Goal: Task Accomplishment & Management: Use online tool/utility

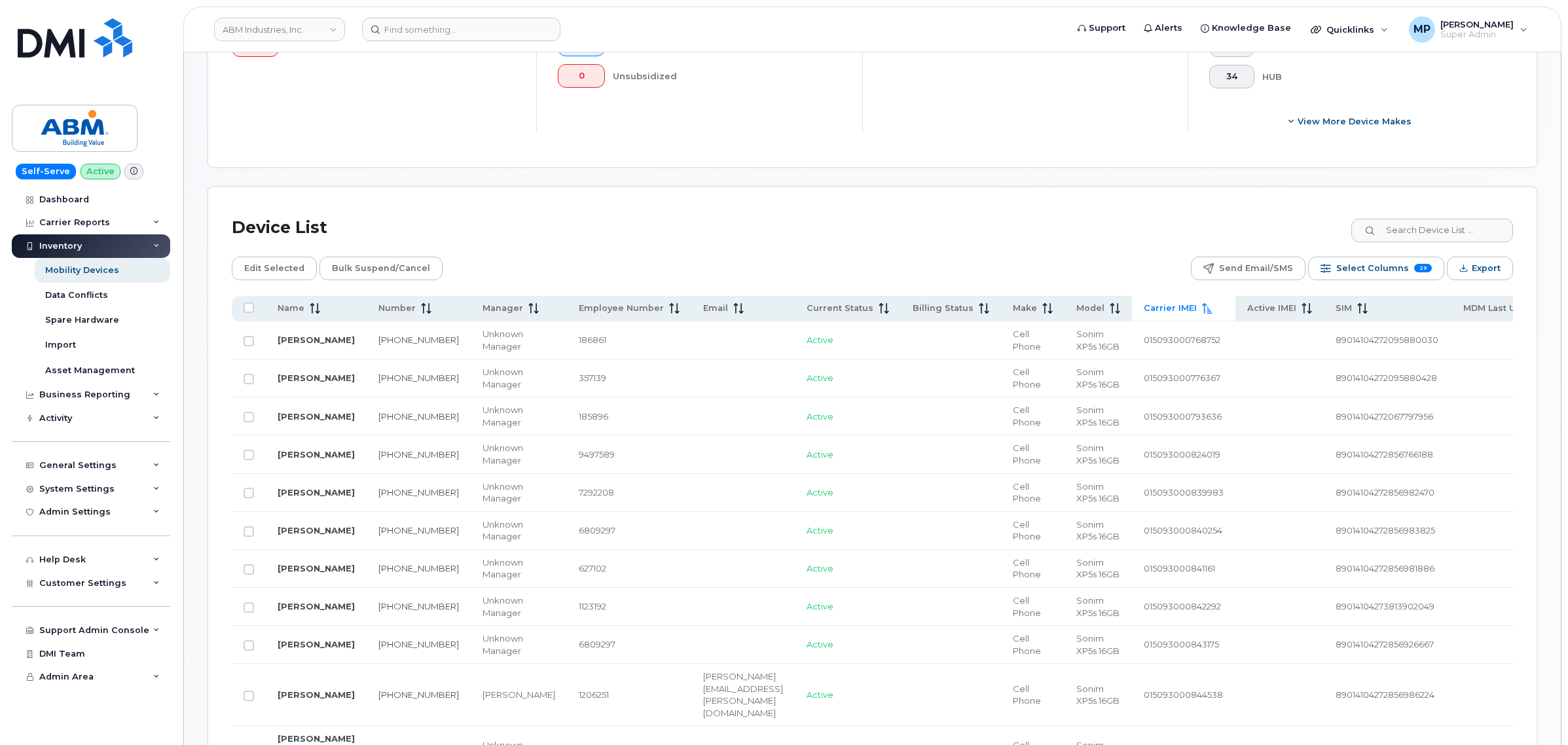
scroll to position [0, 1595]
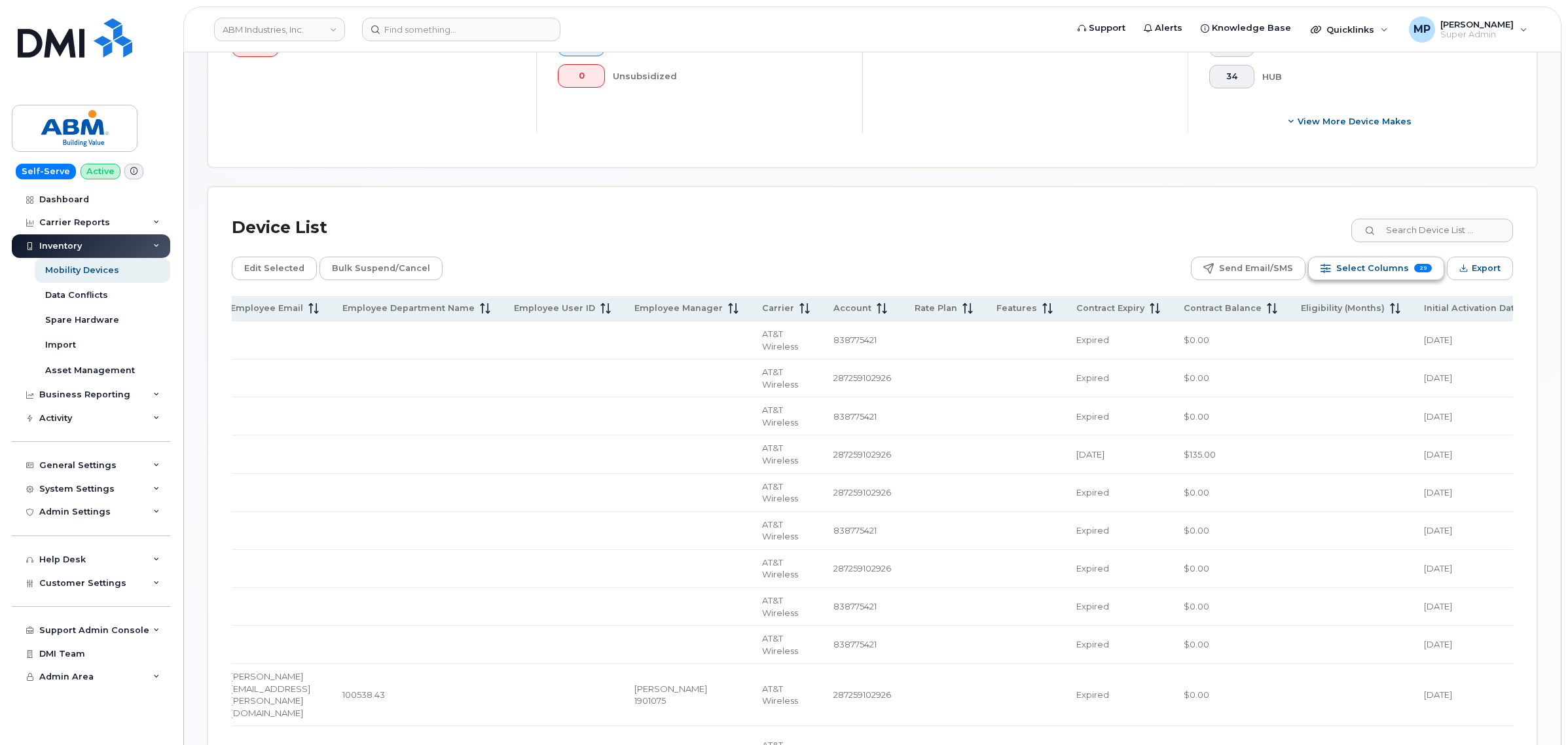
click at [1367, 267] on span "Select Columns" at bounding box center [1372, 268] width 72 height 20
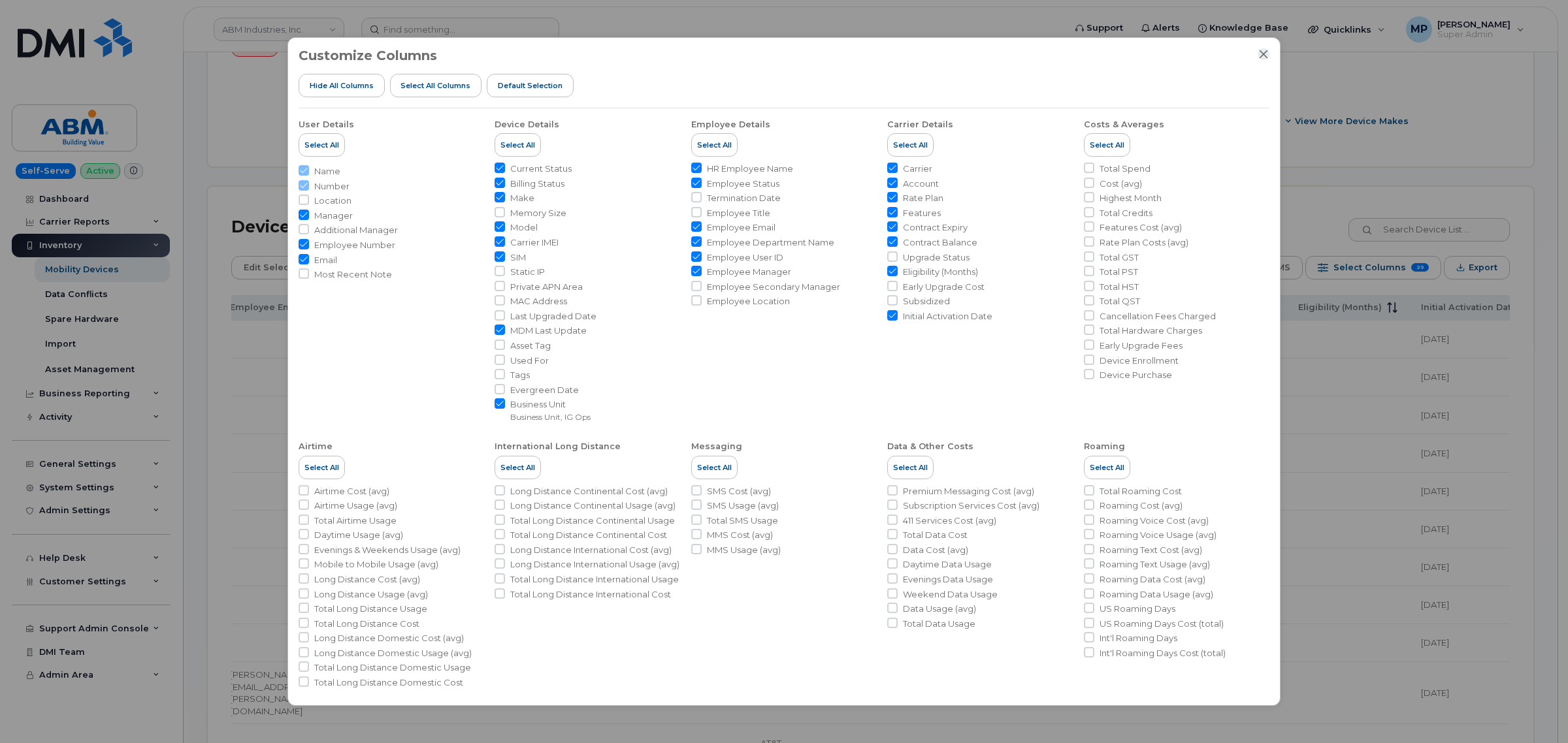
click at [1259, 52] on icon "Close" at bounding box center [1263, 54] width 11 height 11
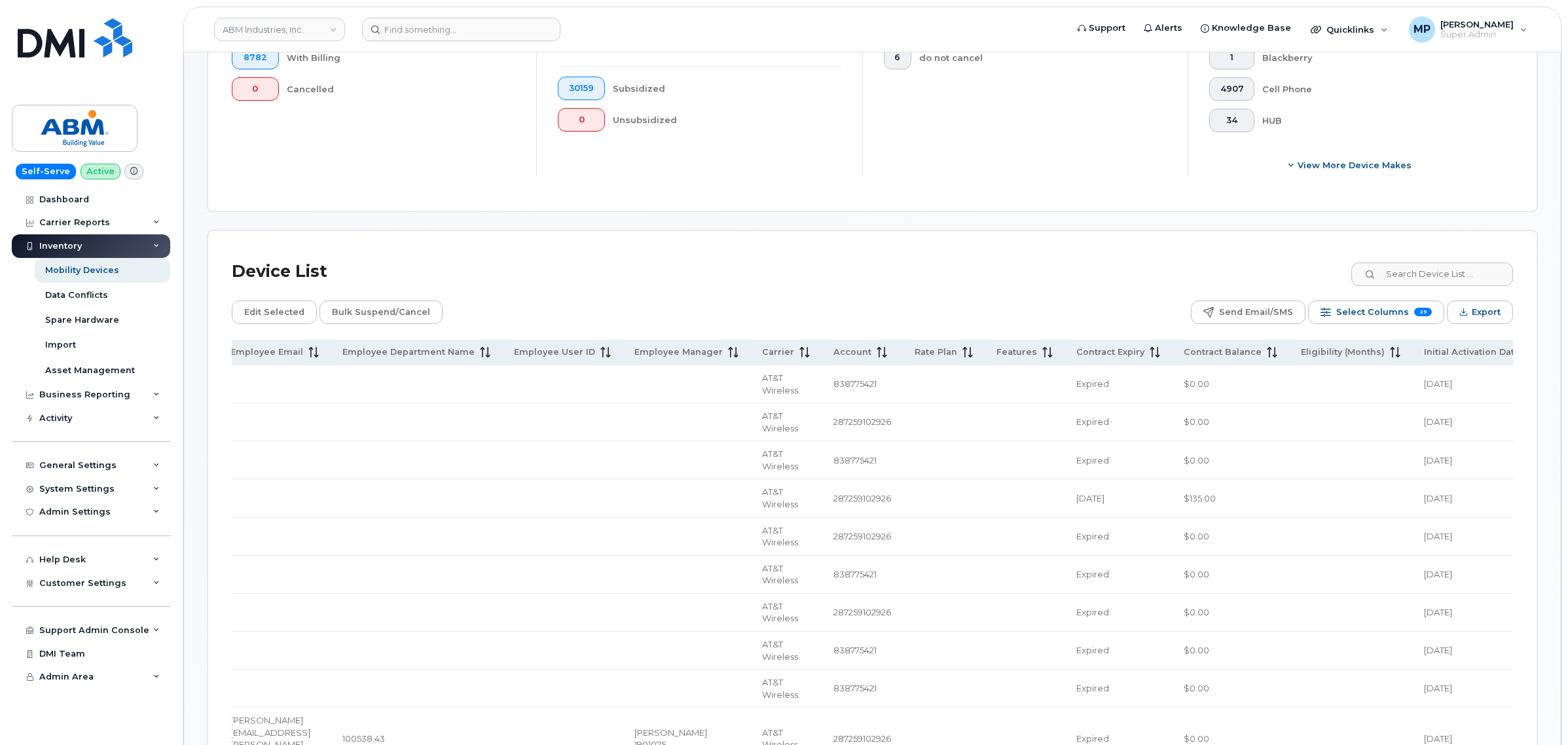
scroll to position [410, 0]
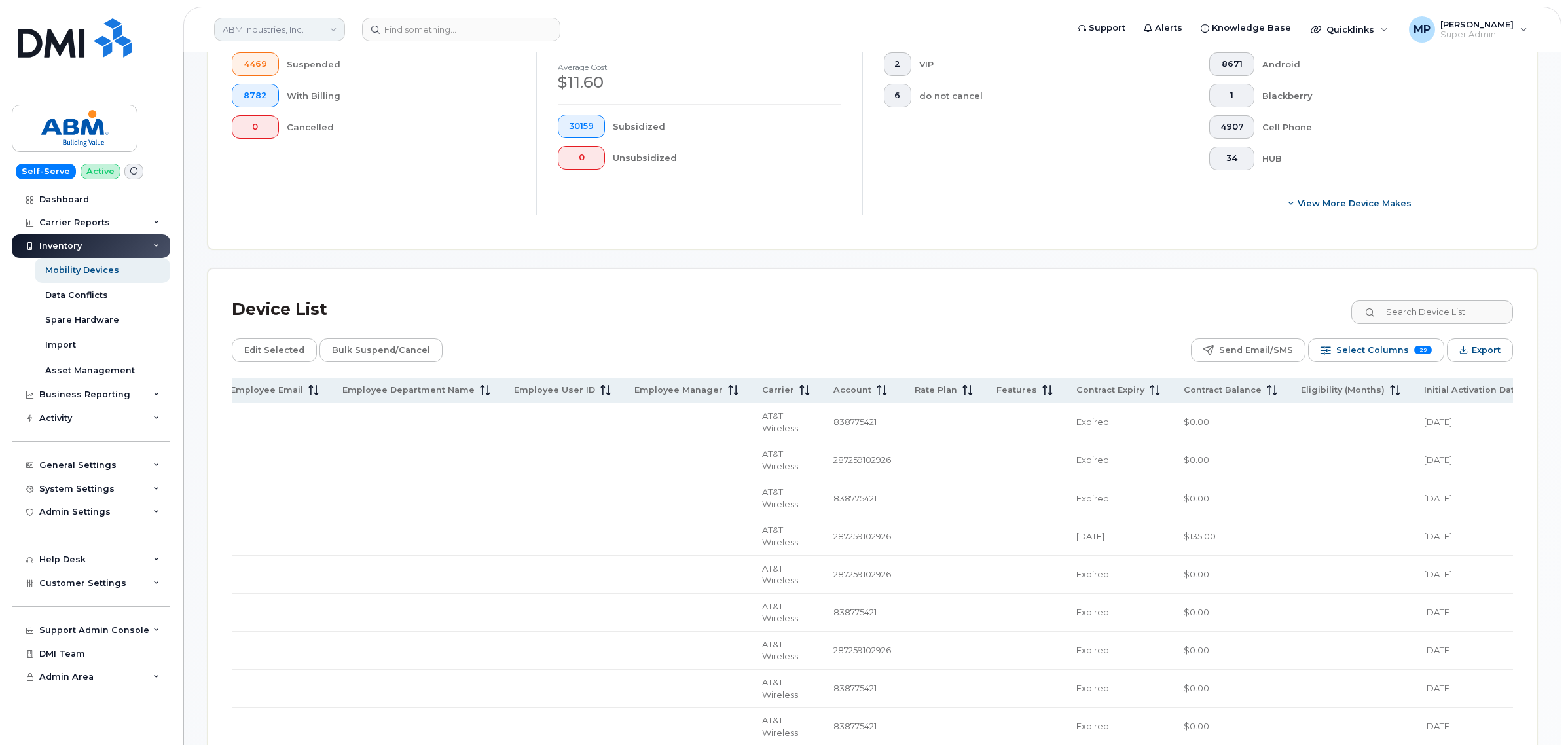
click at [269, 25] on link "ABM Industries, Inc." at bounding box center [279, 29] width 131 height 24
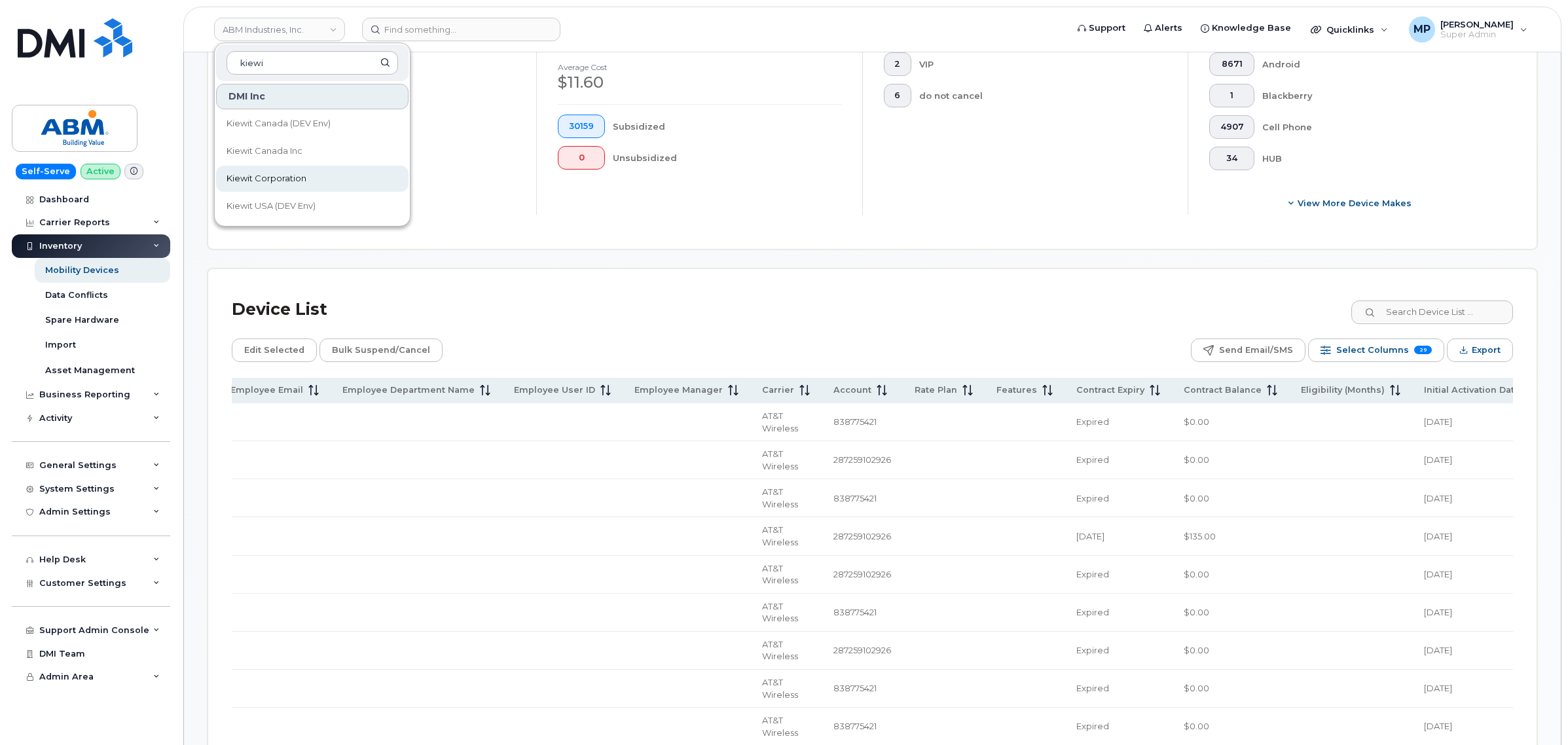
type input "kiewi"
click at [286, 174] on span "Kiewit Corporation" at bounding box center [266, 178] width 80 height 13
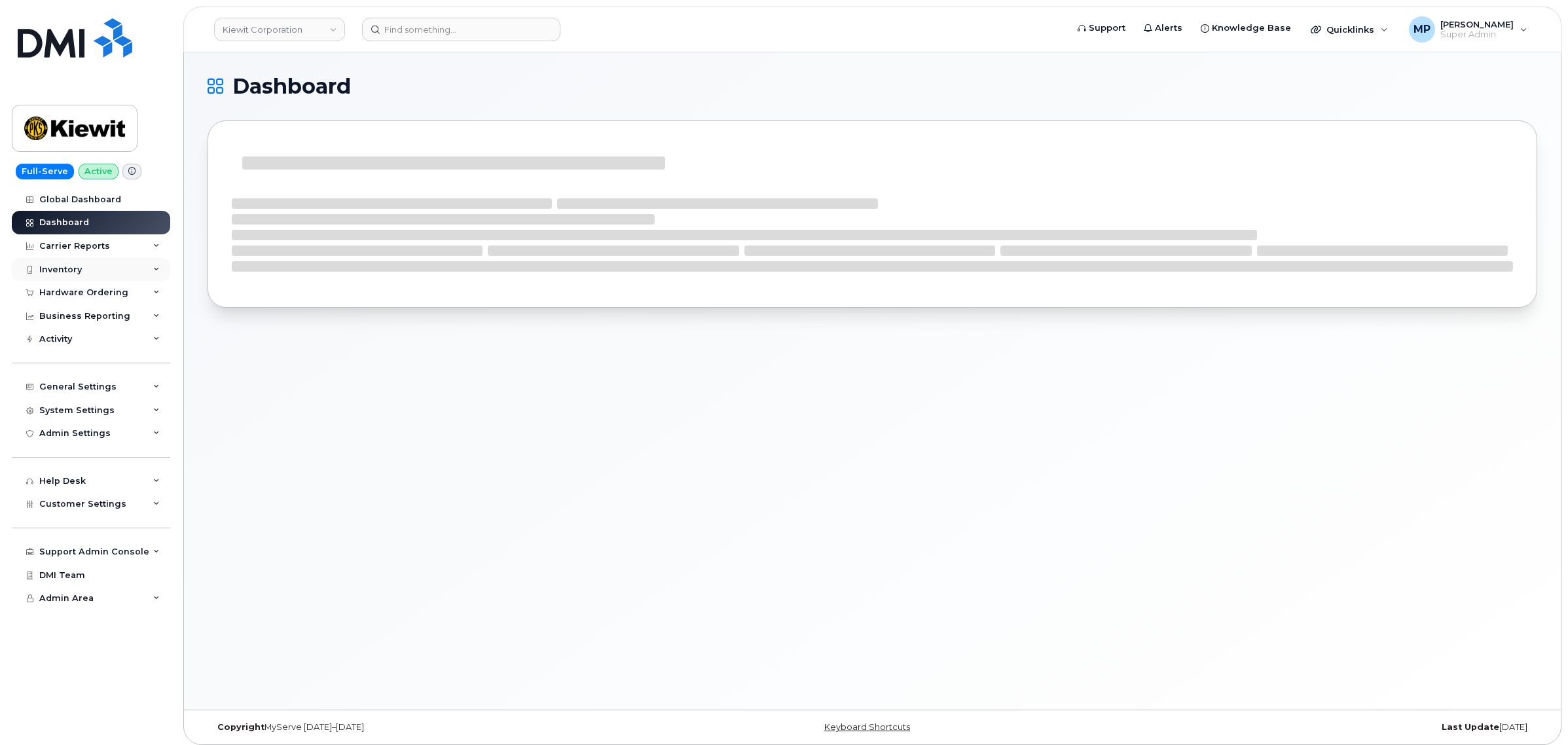
click at [70, 263] on div "Inventory" at bounding box center [90, 270] width 159 height 24
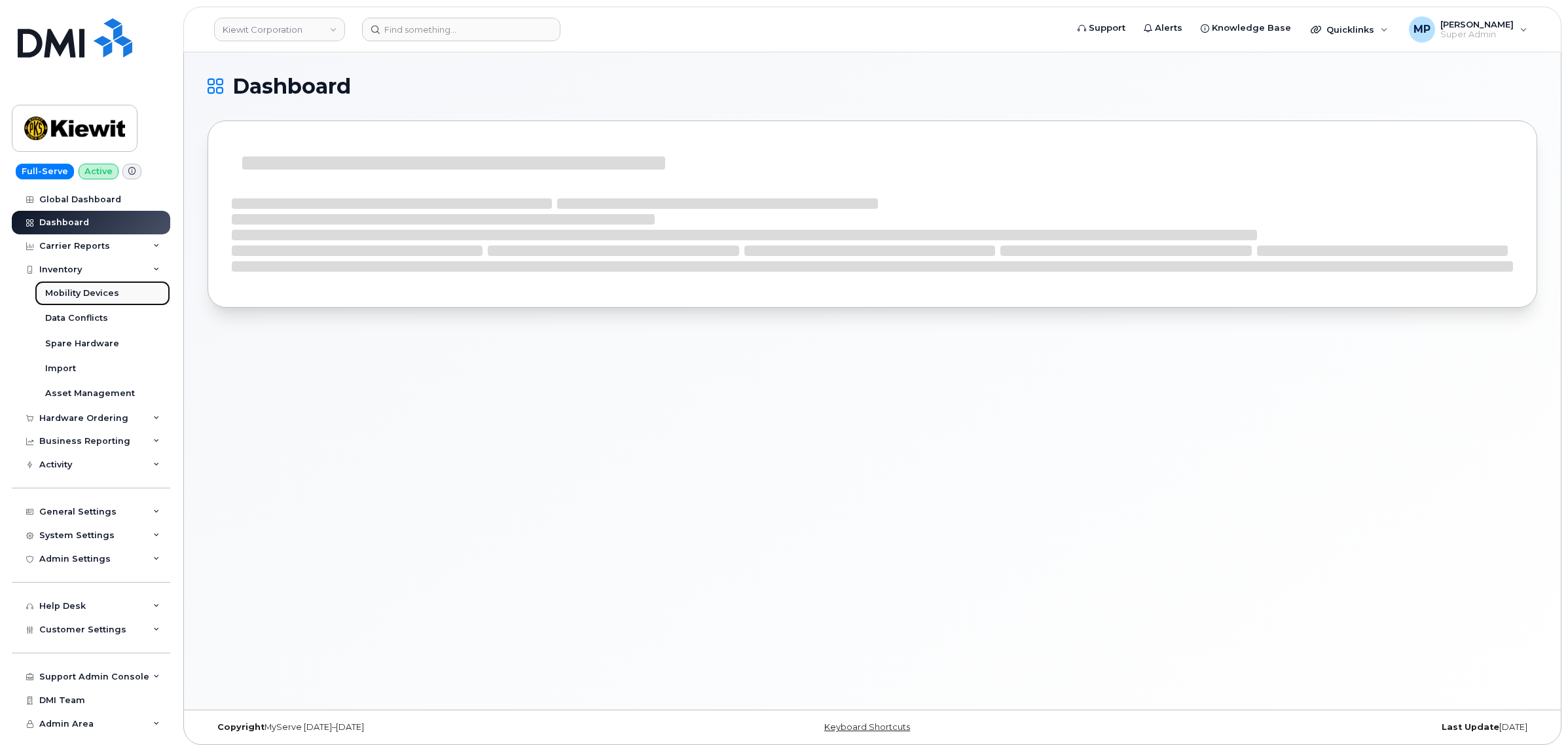
click at [72, 289] on div "Mobility Devices" at bounding box center [82, 293] width 74 height 12
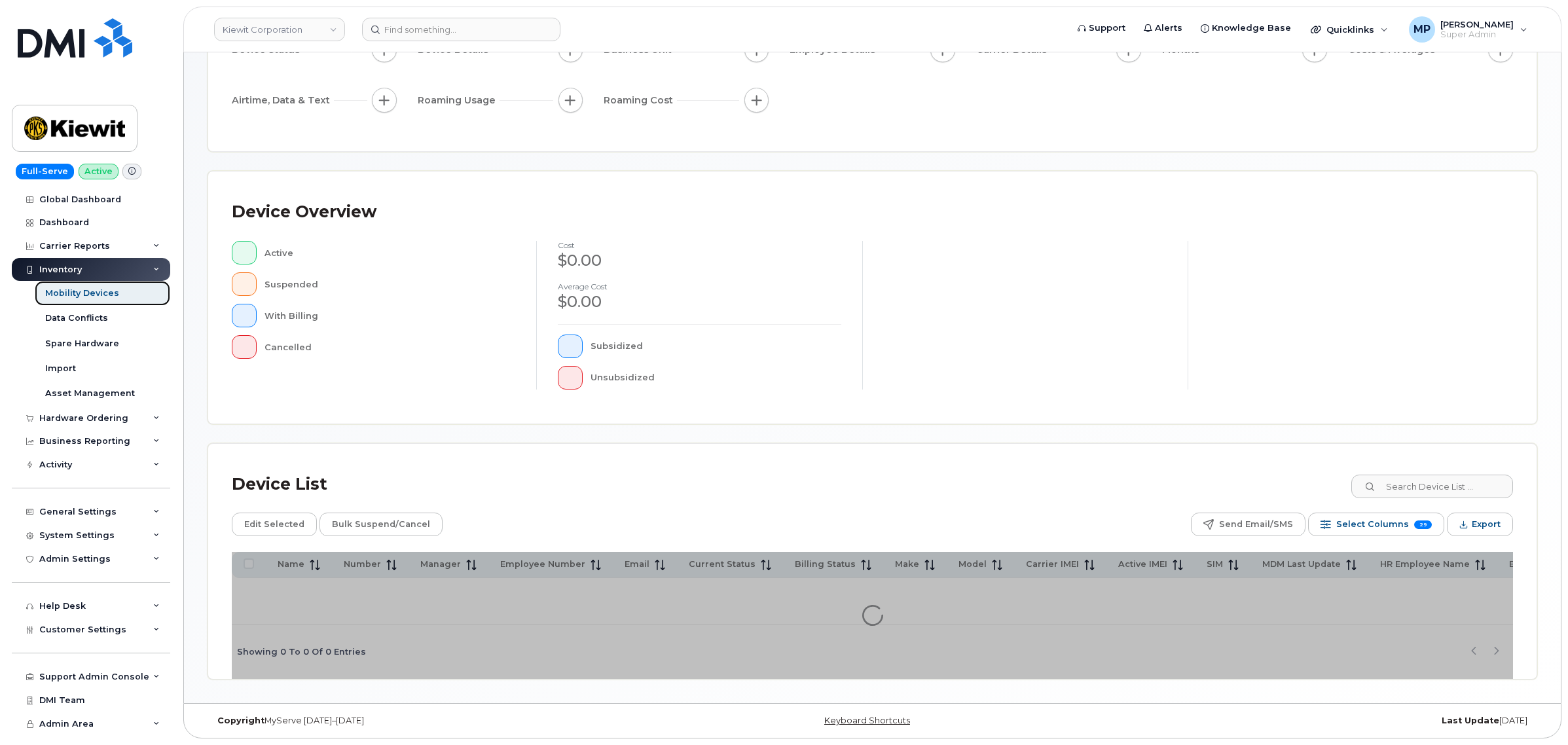
scroll to position [159, 0]
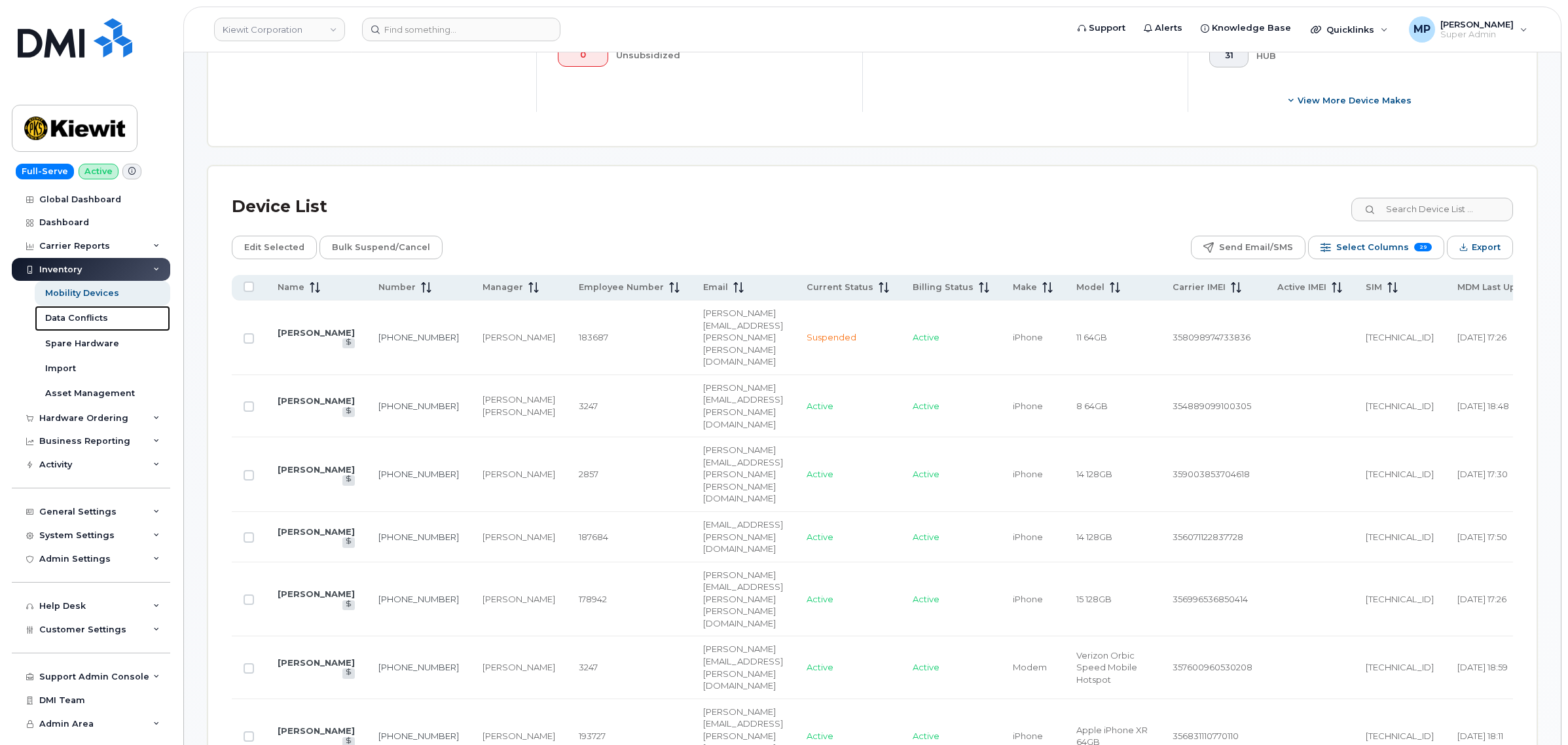
scroll to position [486, 0]
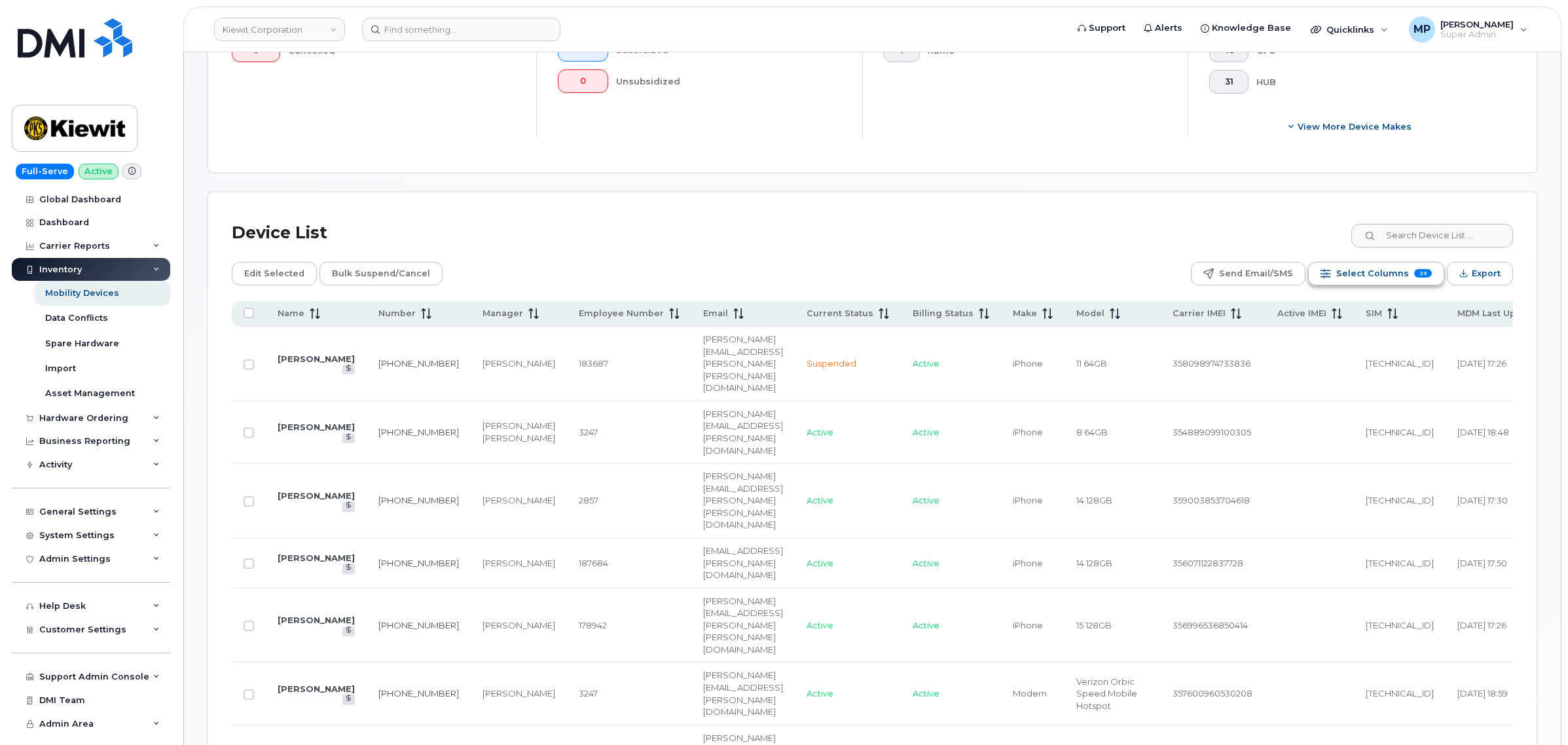
click at [1376, 269] on span "Select Columns" at bounding box center [1372, 274] width 72 height 20
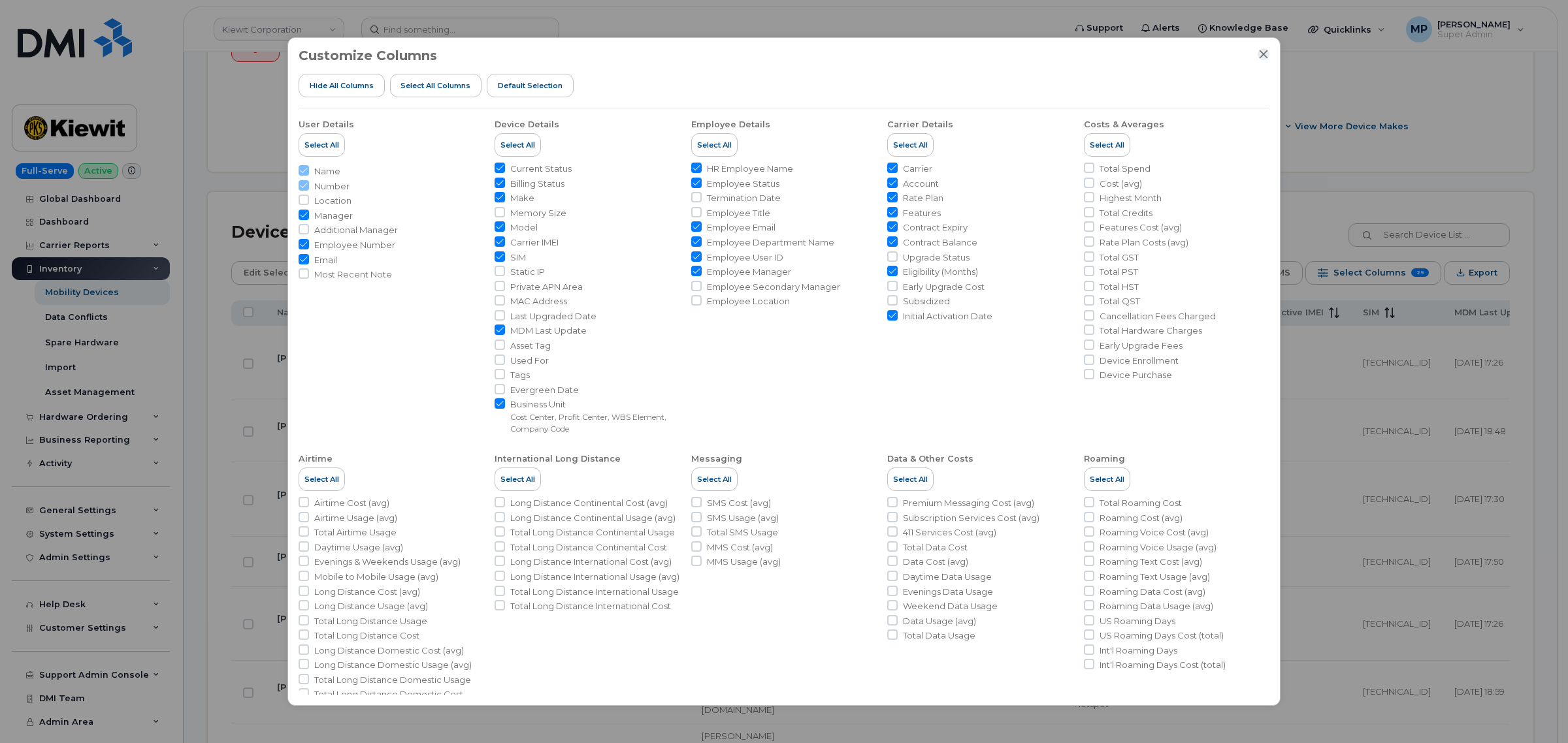
click at [1264, 56] on icon "Close" at bounding box center [1264, 54] width 8 height 8
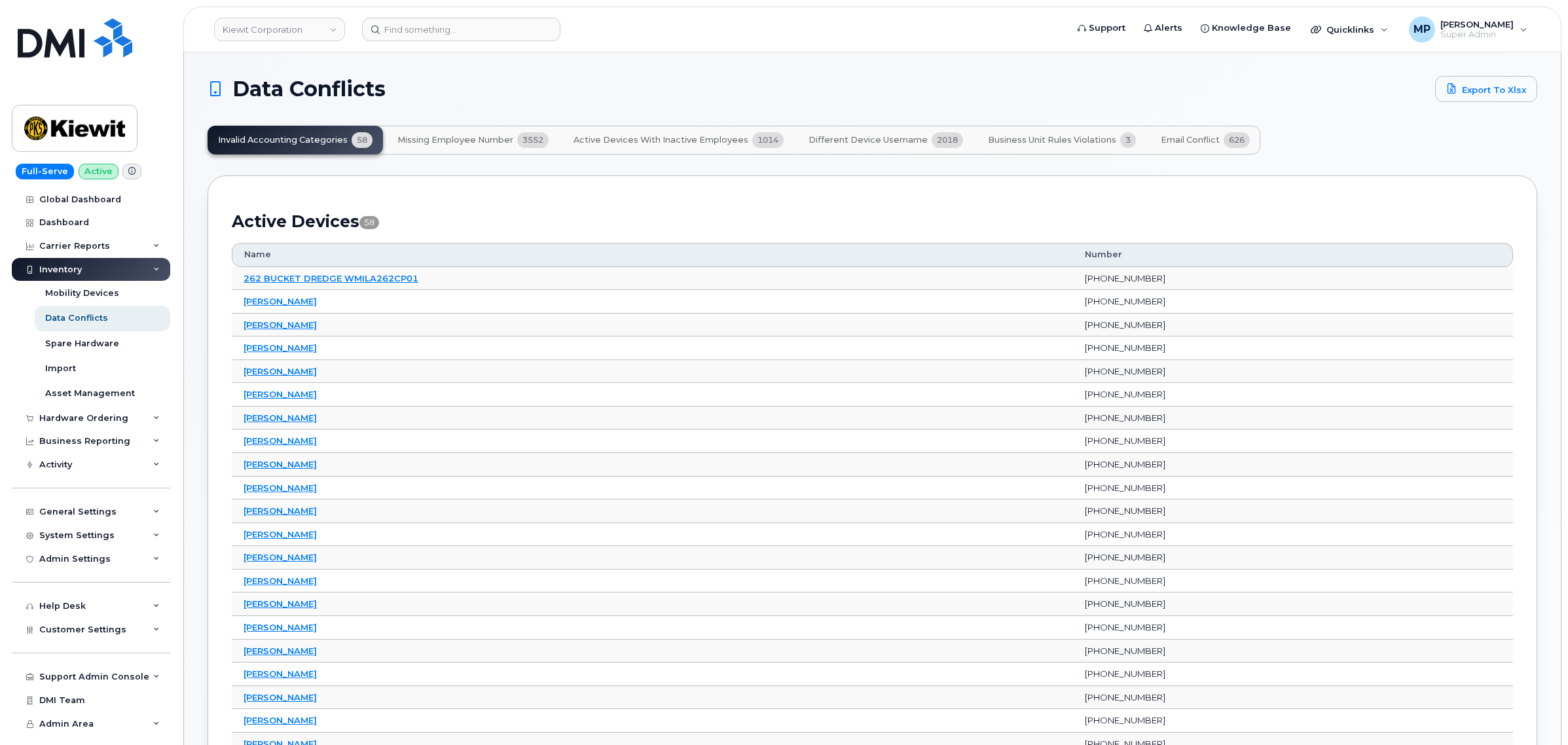
click at [1176, 137] on span "Email Conflict" at bounding box center [1190, 140] width 59 height 11
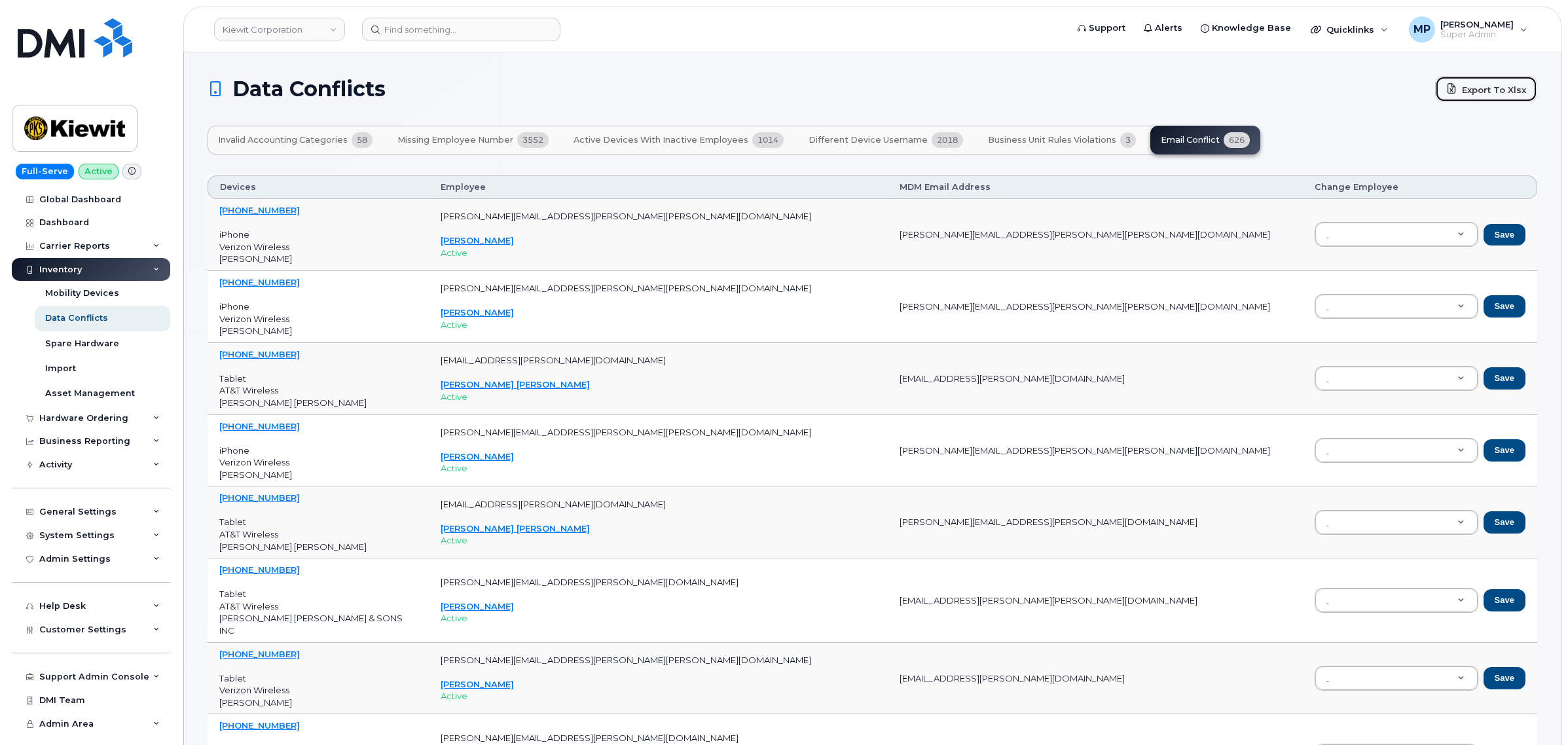
click at [1461, 94] on link "Export to Xlsx" at bounding box center [1486, 89] width 102 height 26
